Goal: Contribute content: Add original content to the website for others to see

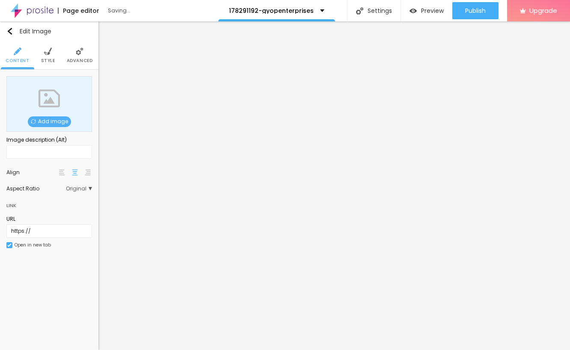
click at [45, 124] on span "Add image" at bounding box center [49, 121] width 43 height 11
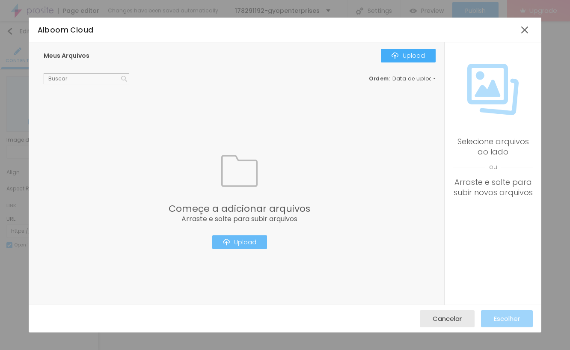
click at [242, 241] on div "Upload" at bounding box center [239, 242] width 33 height 7
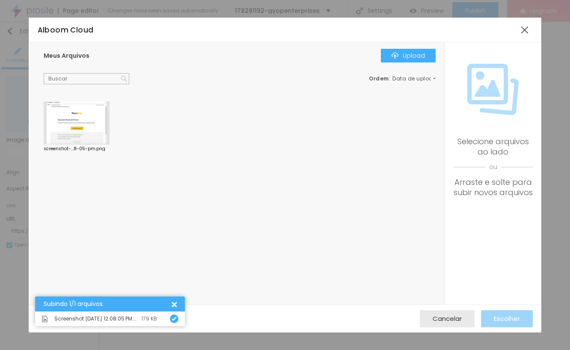
click at [91, 120] on div at bounding box center [77, 123] width 66 height 44
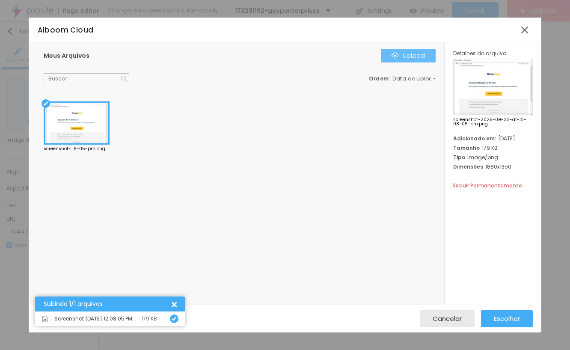
click at [407, 57] on div "Upload" at bounding box center [407, 55] width 33 height 7
click at [511, 322] on span "Escolher" at bounding box center [507, 318] width 26 height 7
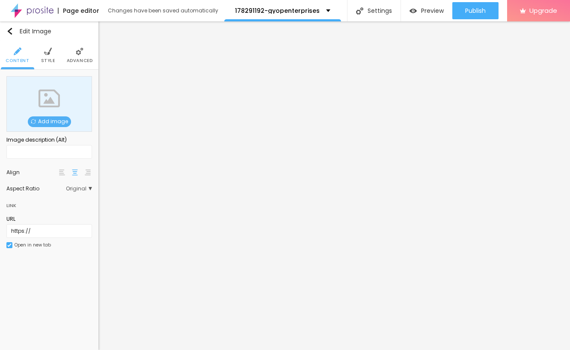
click at [38, 120] on span "Add image" at bounding box center [49, 121] width 43 height 11
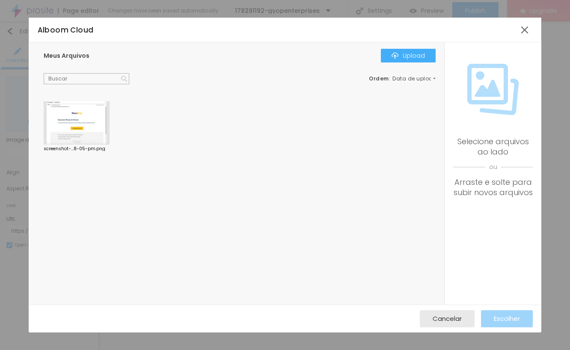
click at [93, 109] on div at bounding box center [77, 123] width 66 height 44
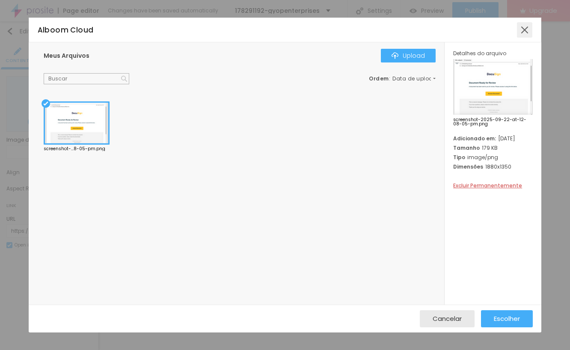
click at [524, 30] on div at bounding box center [524, 29] width 15 height 15
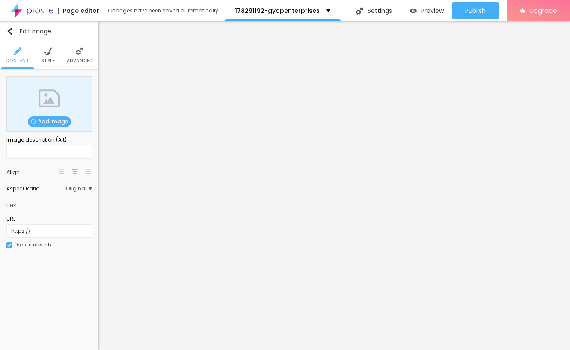
click at [62, 117] on span "Add image" at bounding box center [49, 121] width 43 height 11
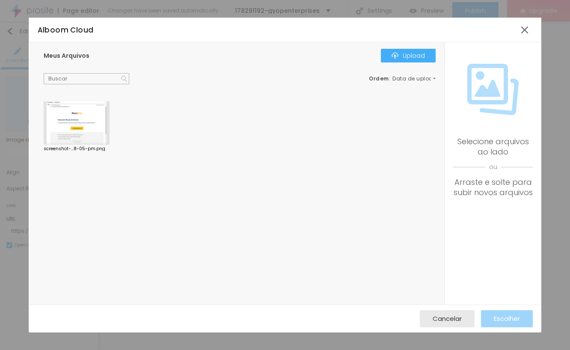
click at [395, 46] on div "Meus Arquivos Upload Ordem : Data de upload screenshot-...8-05-pm.png" at bounding box center [237, 173] width 416 height 262
click at [396, 51] on button "Upload" at bounding box center [408, 56] width 55 height 14
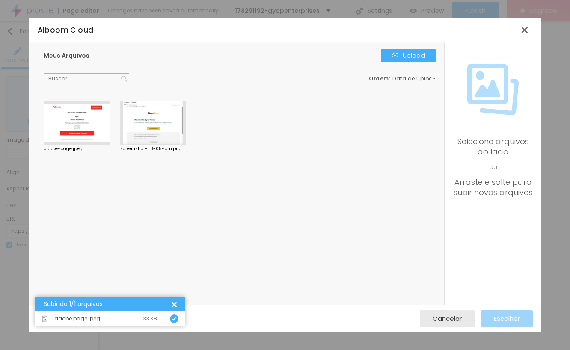
click at [81, 121] on div at bounding box center [77, 123] width 66 height 44
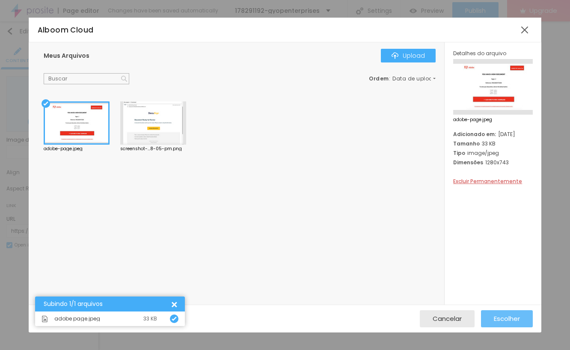
click at [500, 321] on span "Escolher" at bounding box center [507, 318] width 26 height 7
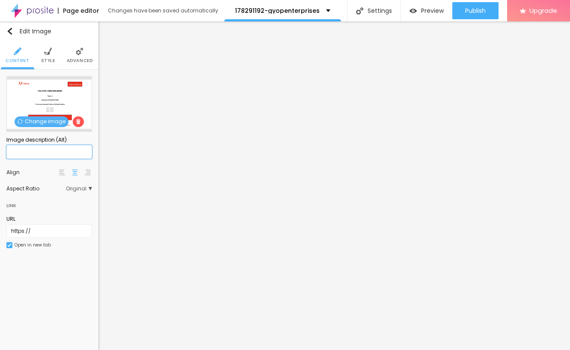
click at [48, 150] on input "text" at bounding box center [49, 152] width 86 height 14
click at [44, 229] on input "https://" at bounding box center [49, 231] width 86 height 14
drag, startPoint x: 44, startPoint y: 229, endPoint x: -3, endPoint y: 229, distance: 46.2
click at [0, 229] on html "Page editor Changes have been saved automatically 178291192-gyopenterprises Set…" at bounding box center [285, 175] width 570 height 350
click at [42, 235] on input "text" at bounding box center [49, 231] width 86 height 14
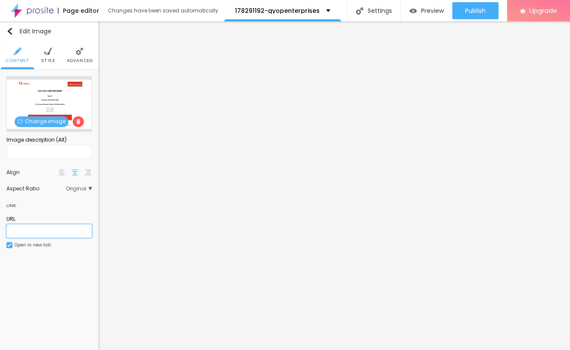
paste input "[URL][DOMAIN_NAME]"
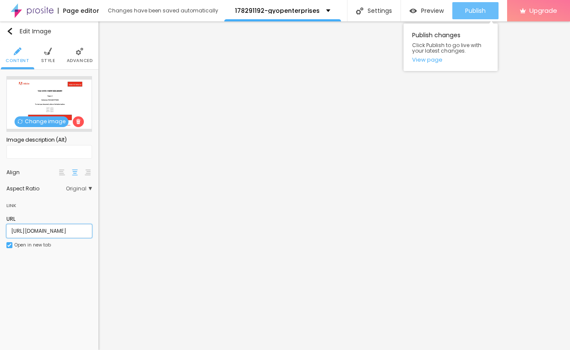
type input "[URL][DOMAIN_NAME]"
click at [489, 10] on button "Publish" at bounding box center [475, 10] width 46 height 17
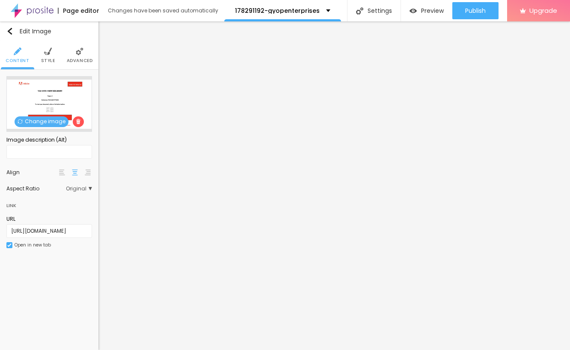
click at [38, 16] on img at bounding box center [32, 10] width 43 height 21
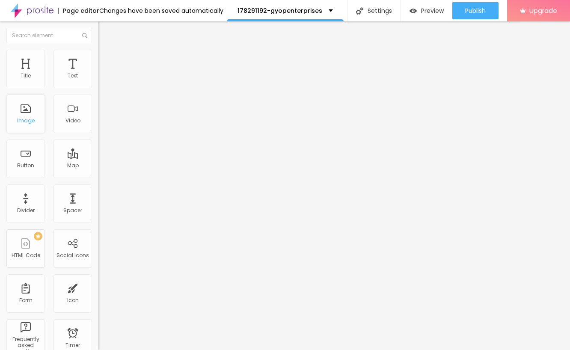
click at [35, 125] on div "Image" at bounding box center [25, 114] width 38 height 38
click at [105, 32] on img "button" at bounding box center [108, 31] width 7 height 7
click at [98, 74] on span "Add image" at bounding box center [115, 69] width 35 height 7
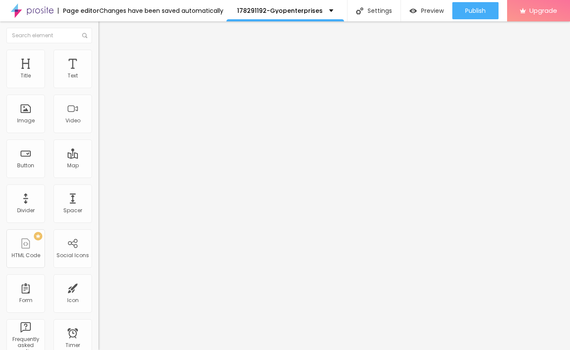
click at [98, 175] on input "https://" at bounding box center [149, 171] width 103 height 9
type input "https://1eafj215t.proteinvco.com/"
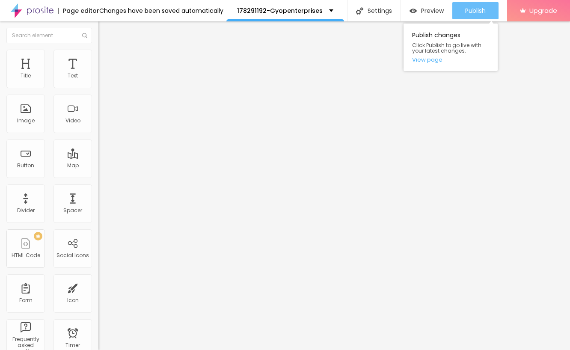
click at [476, 7] on span "Publish" at bounding box center [475, 10] width 21 height 7
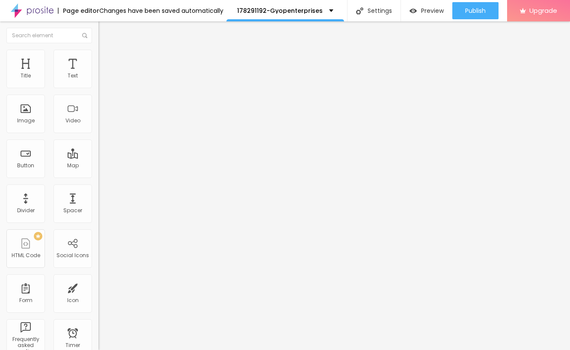
click at [35, 12] on img at bounding box center [32, 10] width 43 height 21
click at [26, 108] on div "Image" at bounding box center [25, 114] width 38 height 38
click at [421, 13] on span "Preview" at bounding box center [432, 10] width 23 height 7
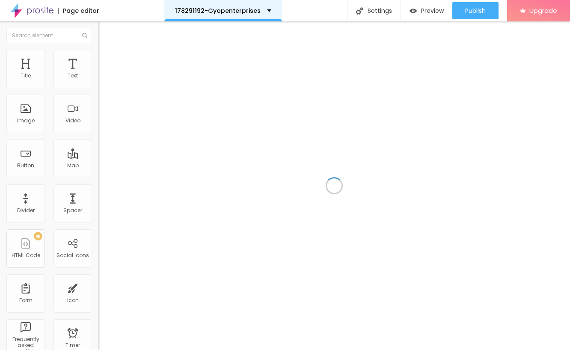
click at [264, 16] on div "178291192-Gyopenterprises" at bounding box center [223, 10] width 118 height 21
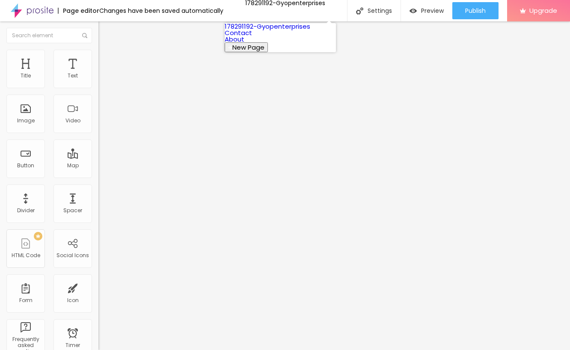
click at [268, 27] on link "178291192-Gyopenterprises" at bounding box center [268, 26] width 86 height 9
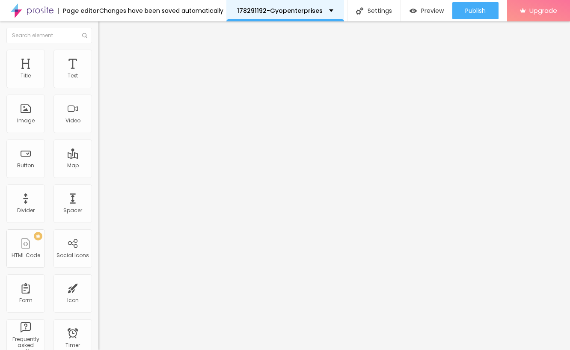
click at [301, 14] on div "178291192-Gyopenterprises" at bounding box center [285, 10] width 118 height 21
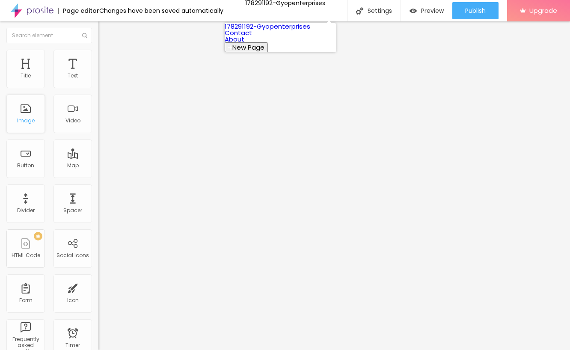
click at [35, 123] on div "Image" at bounding box center [25, 114] width 38 height 38
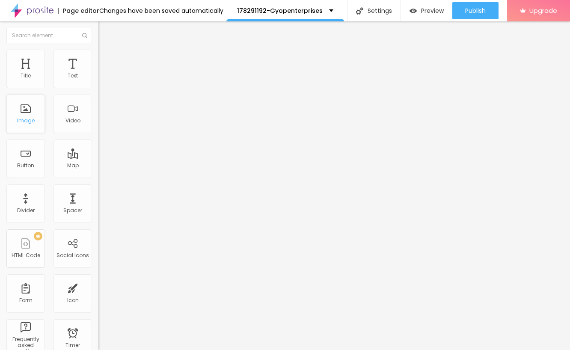
click at [41, 119] on div "Image" at bounding box center [25, 114] width 38 height 38
click at [304, 9] on p "178291192-Gyopenterprises" at bounding box center [280, 11] width 86 height 6
click at [40, 12] on img at bounding box center [32, 10] width 43 height 21
click at [98, 74] on span "Add image" at bounding box center [115, 69] width 35 height 7
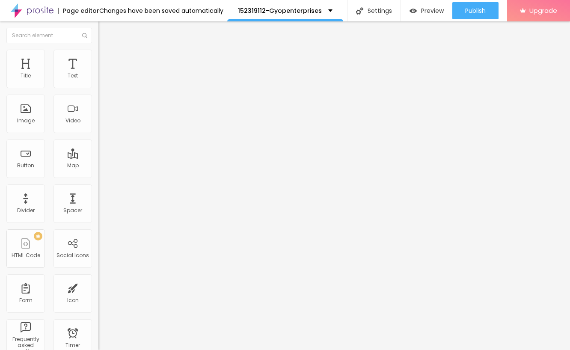
click at [98, 74] on span "Add image" at bounding box center [115, 69] width 35 height 7
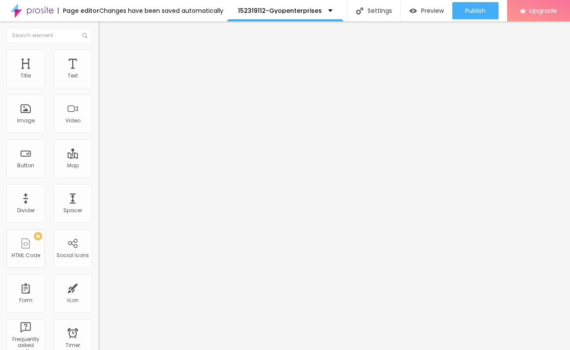
click at [98, 175] on input "https://" at bounding box center [149, 171] width 103 height 9
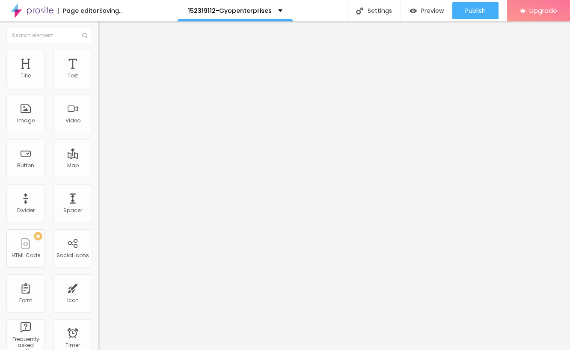
scroll to position [0, 0]
drag, startPoint x: 45, startPoint y: 232, endPoint x: -10, endPoint y: 232, distance: 55.2
click at [0, 232] on html "Page editor Saving... 152319112-Gyopenterprises Settings Page settings Click to…" at bounding box center [285, 175] width 570 height 350
type input "[URL][DOMAIN_NAME]"
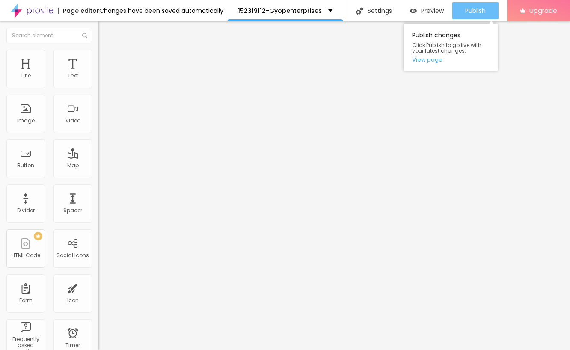
click at [476, 12] on span "Publish" at bounding box center [475, 10] width 21 height 7
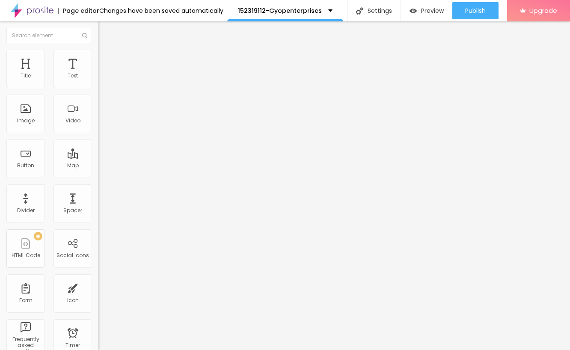
click at [32, 11] on img at bounding box center [32, 10] width 43 height 21
